Goal: Transaction & Acquisition: Purchase product/service

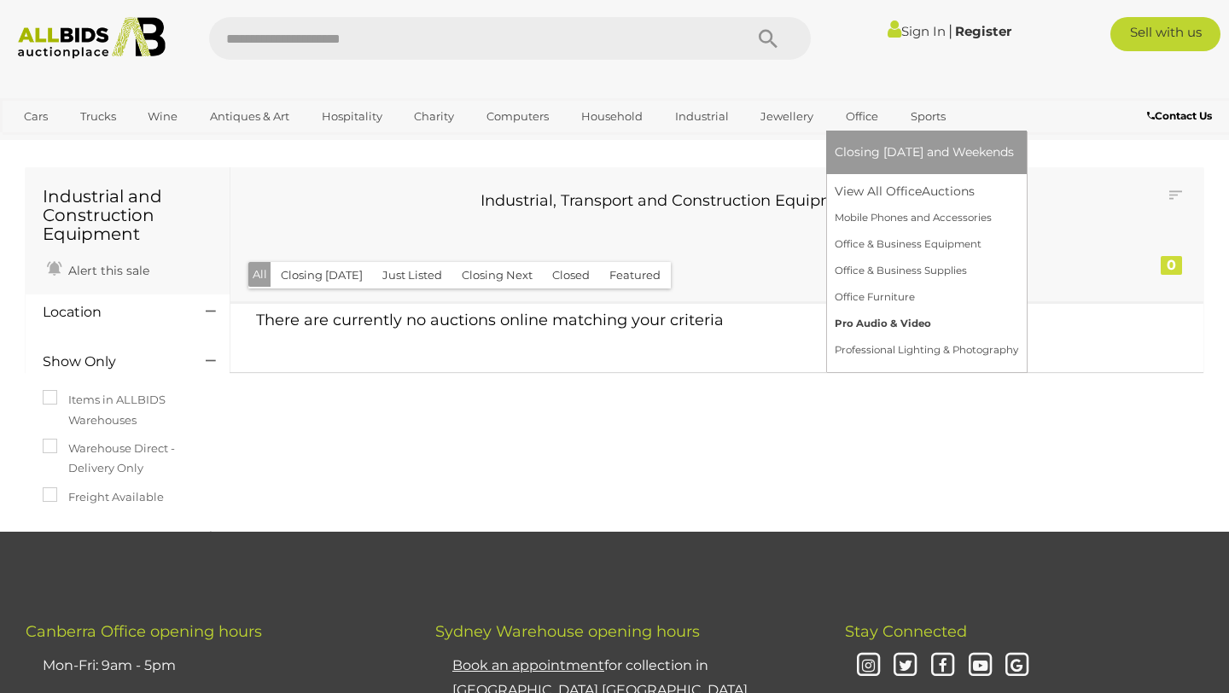
click at [876, 321] on link "Pro Audio & Video" at bounding box center [927, 324] width 184 height 26
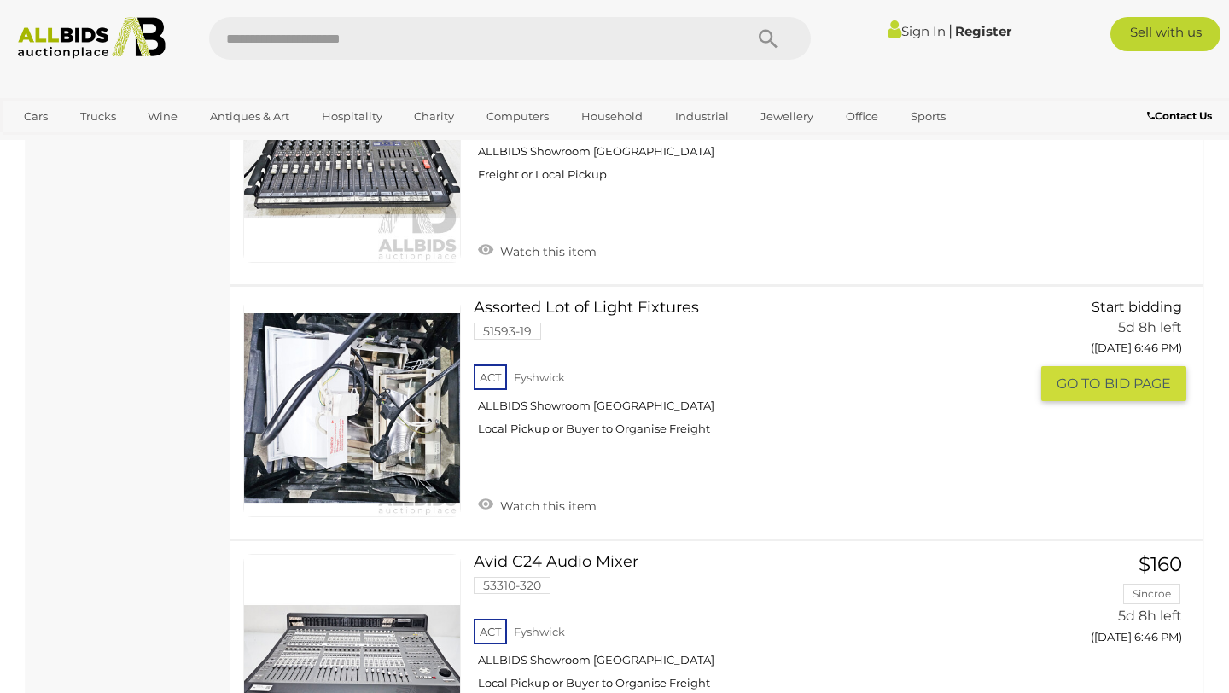
scroll to position [1664, 0]
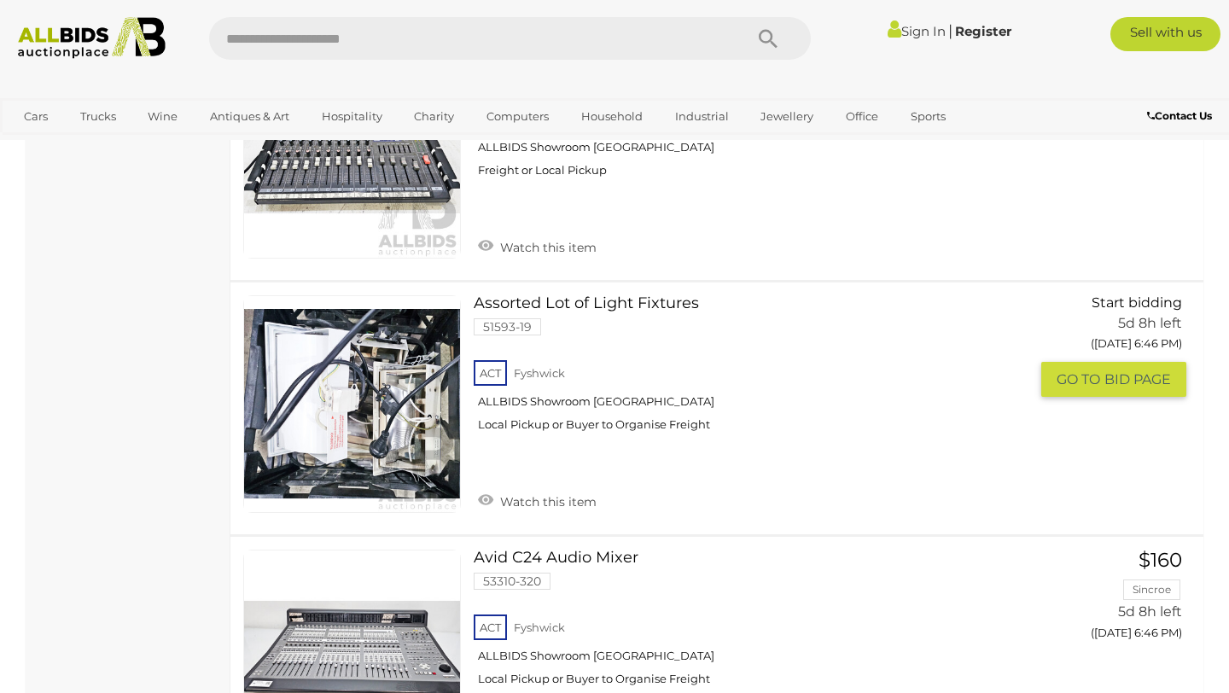
click at [346, 424] on link at bounding box center [352, 404] width 218 height 218
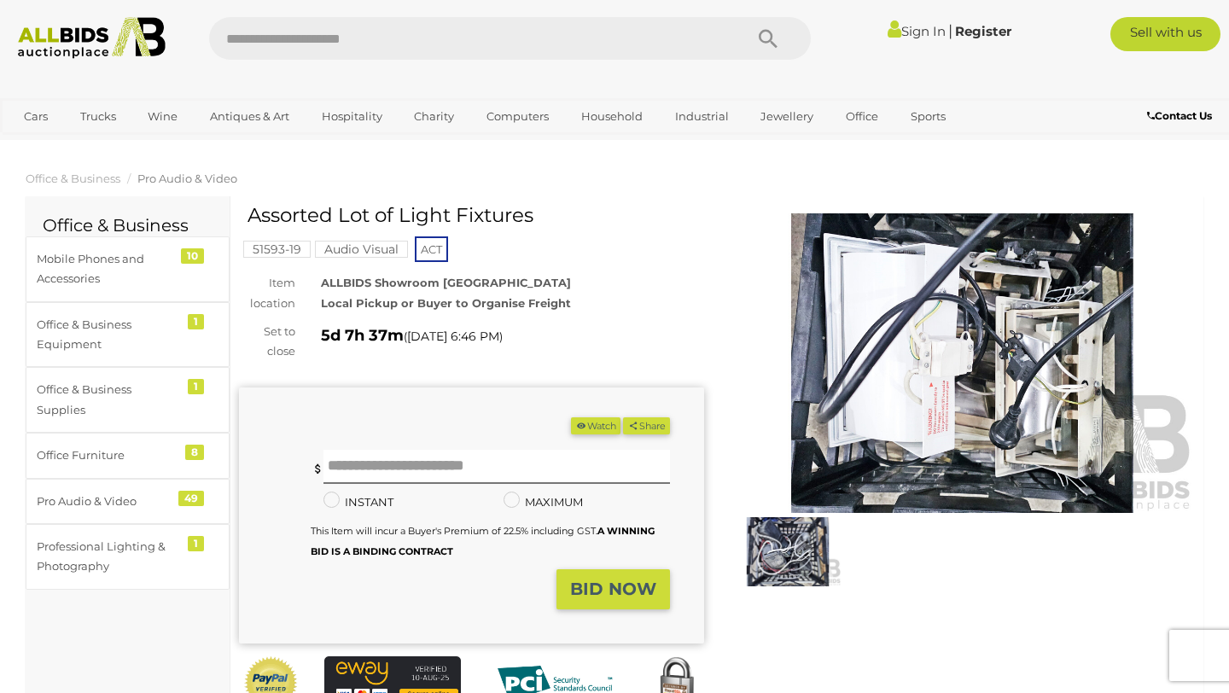
click at [913, 419] on img at bounding box center [962, 363] width 465 height 300
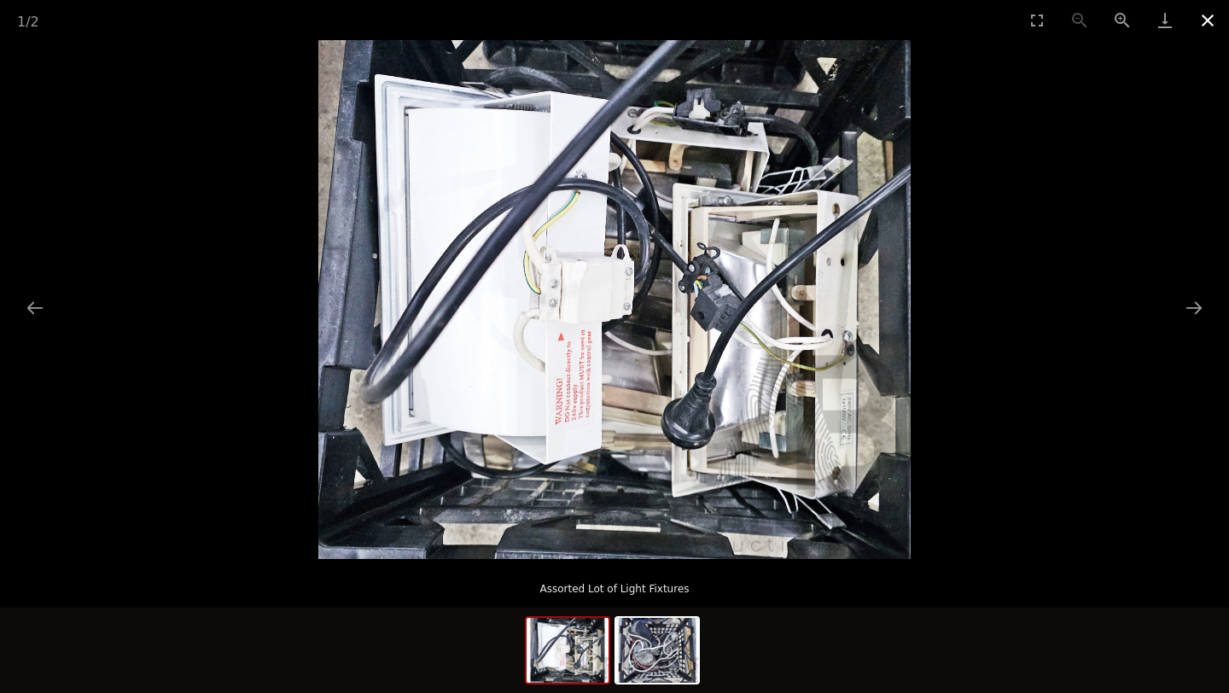
click at [1204, 20] on button "Close gallery" at bounding box center [1208, 20] width 43 height 40
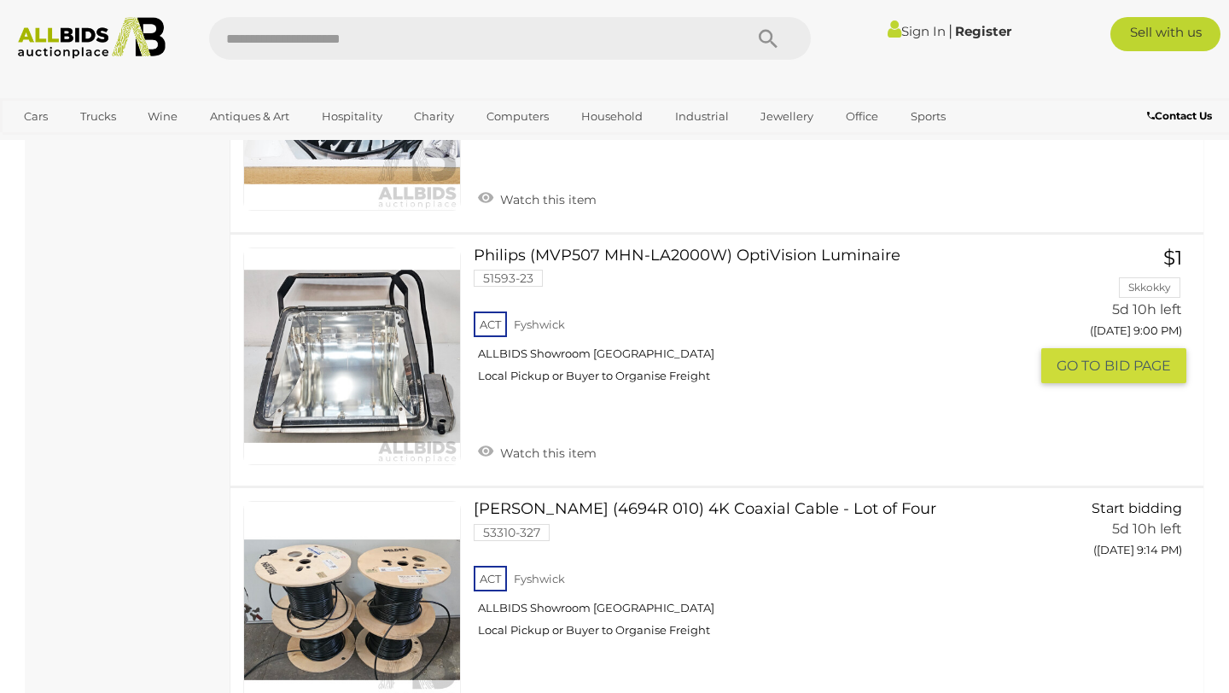
scroll to position [12198, 0]
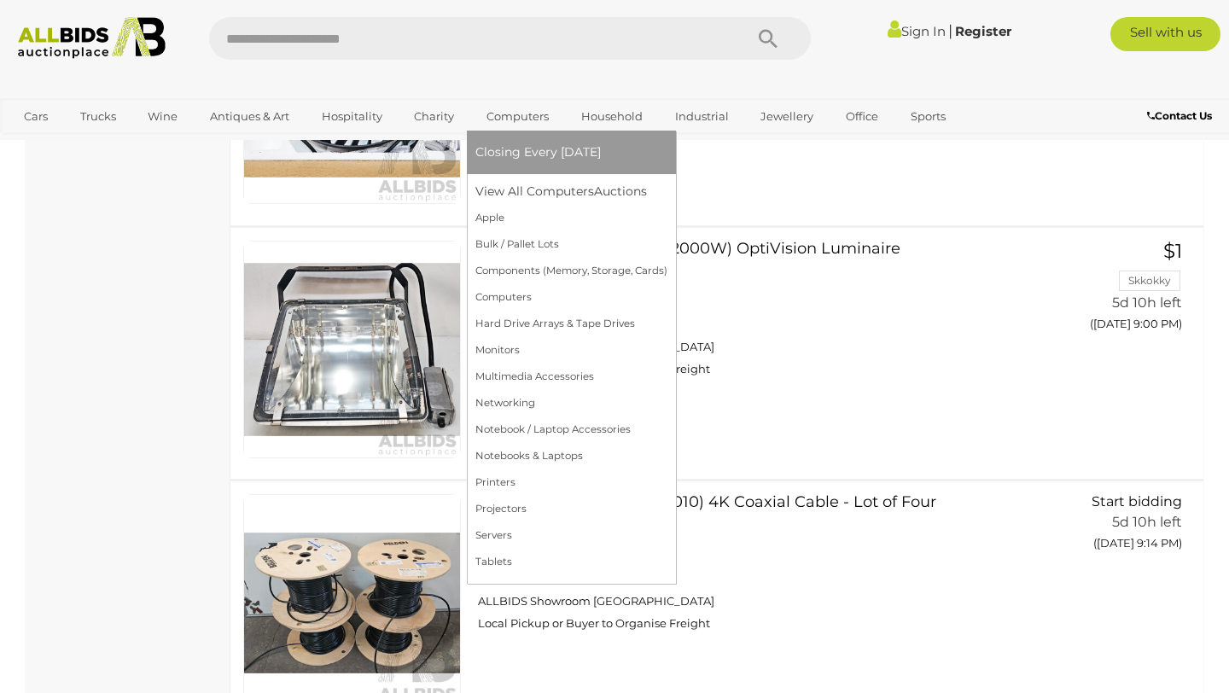
click at [535, 149] on span "Closing Every [DATE]" at bounding box center [538, 151] width 125 height 15
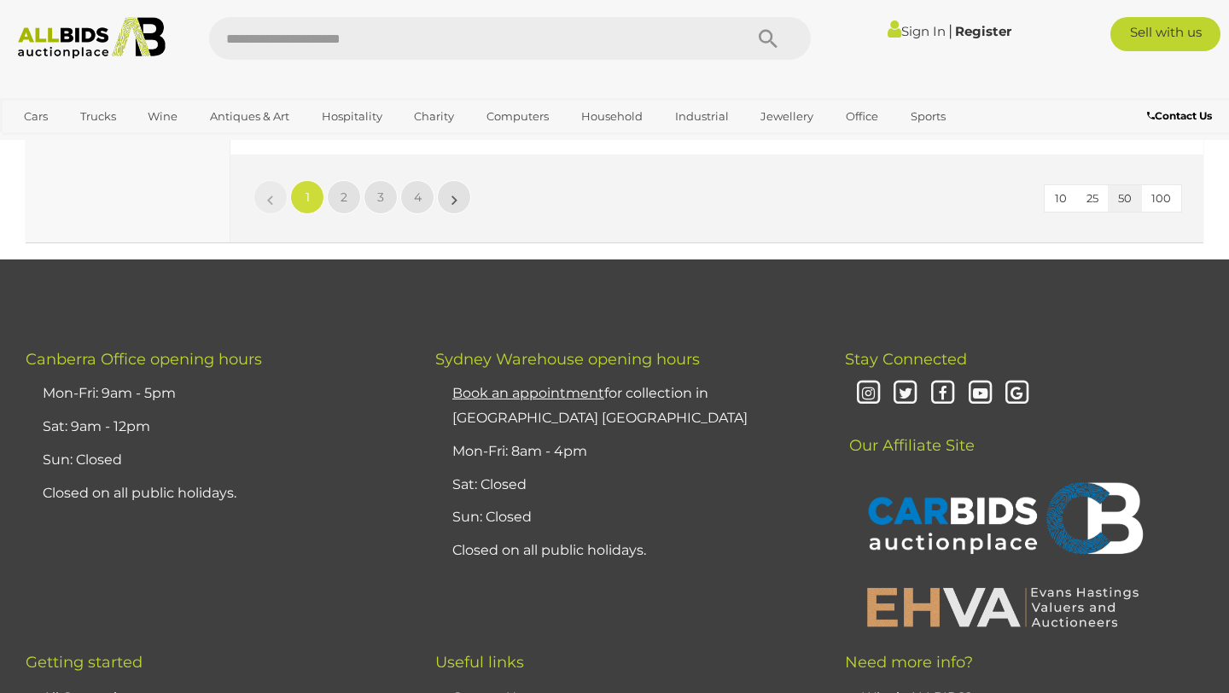
scroll to position [13168, 0]
